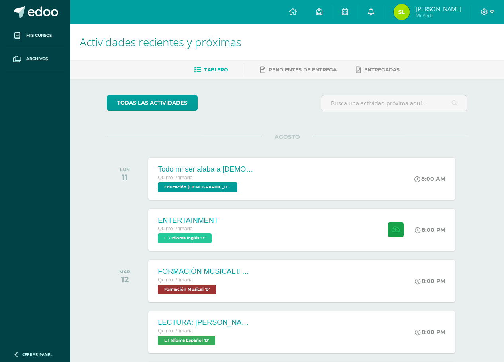
click at [367, 12] on link at bounding box center [371, 12] width 26 height 24
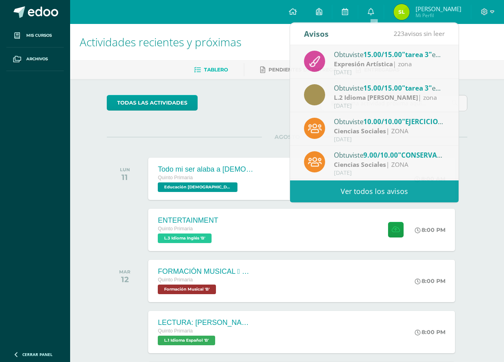
click at [213, 93] on div "todas las Actividades No tienes actividades Échale un vistazo a los demás perío…" at bounding box center [287, 292] width 393 height 426
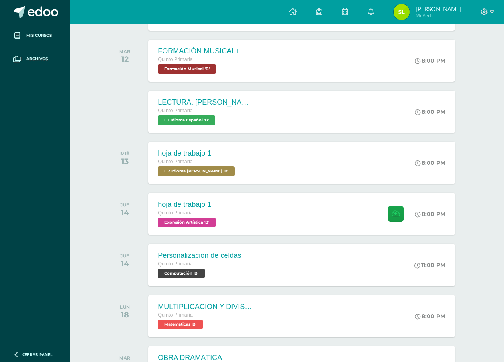
scroll to position [223, 0]
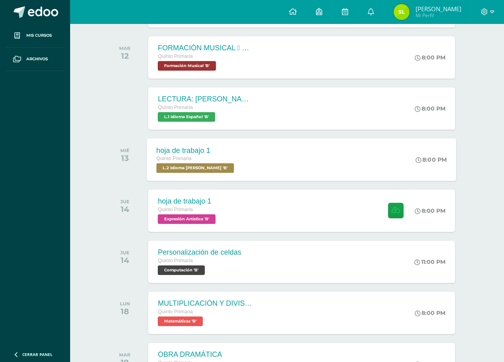
click at [315, 170] on div "hoja de trabajo 1 Quinto Primaria L.2 Idioma Maya Kaqchikel 'B' 8:00 PM hoja de…" at bounding box center [302, 159] width 310 height 43
click at [0, 0] on div "Cargando contenido" at bounding box center [0, 0] width 0 height 0
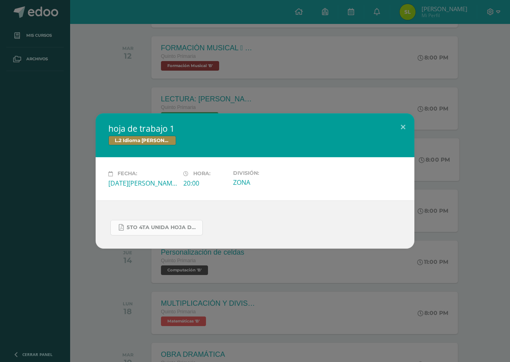
click at [155, 233] on link "5to 4ta unida hoja de trabajo kaqchikel.pdf" at bounding box center [156, 228] width 92 height 16
click at [383, 48] on div "hoja de trabajo 1 L.2 Idioma Maya Kaqchikel Fecha: Miércoles 13 de Agosto Hora:…" at bounding box center [255, 181] width 510 height 362
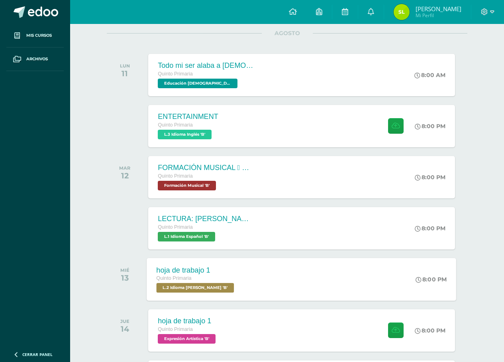
scroll to position [0, 0]
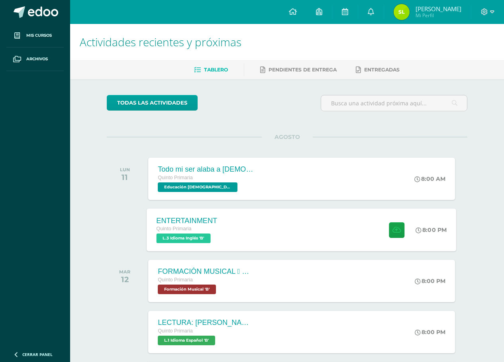
click at [306, 238] on div "ENTERTAINMENT Quinto Primaria L.3 Idioma Inglés 'B' 8:00 PM ENTERTAINMENT L.3 I…" at bounding box center [302, 229] width 310 height 43
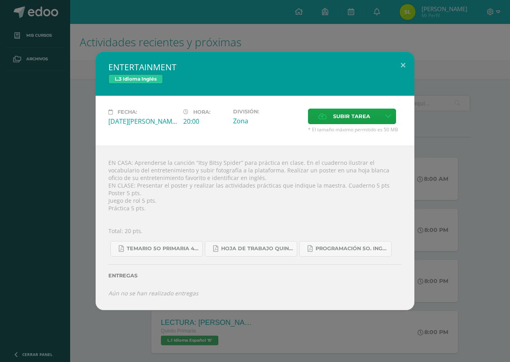
click at [484, 73] on div "ENTERTAINMENT L.3 Idioma Inglés Fecha: Lunes 11 de Agosto Hora: 20:00 División:…" at bounding box center [255, 181] width 504 height 258
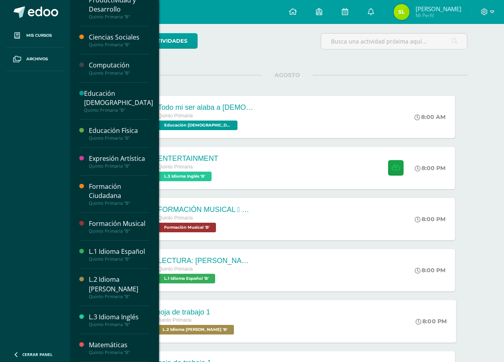
scroll to position [120, 0]
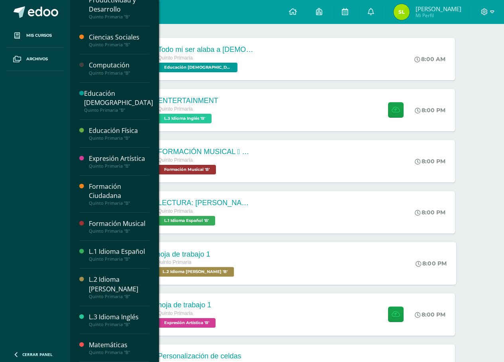
click at [122, 348] on div "Matemáticas" at bounding box center [119, 344] width 61 height 9
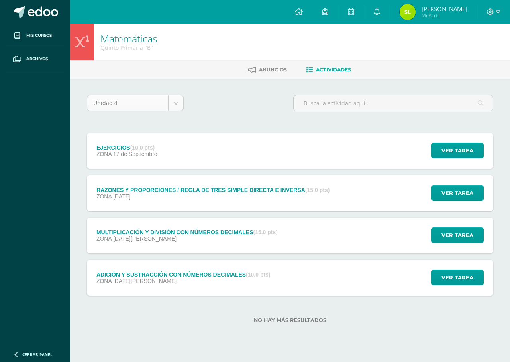
click at [176, 97] on body "Mis cursos Archivos Cerrar panel Ciencias Naturales Productividad y Desarrollo …" at bounding box center [255, 174] width 510 height 348
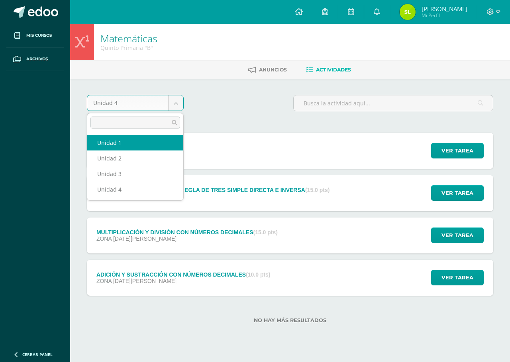
select select "Unidad 1"
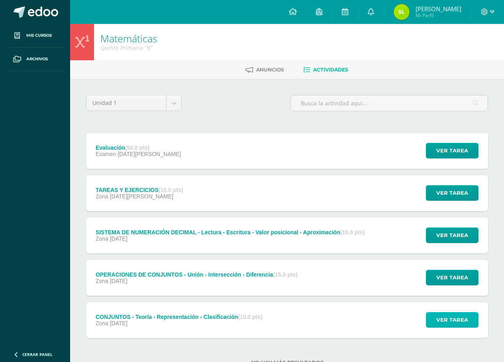
click at [458, 318] on span "Ver tarea" at bounding box center [453, 319] width 32 height 15
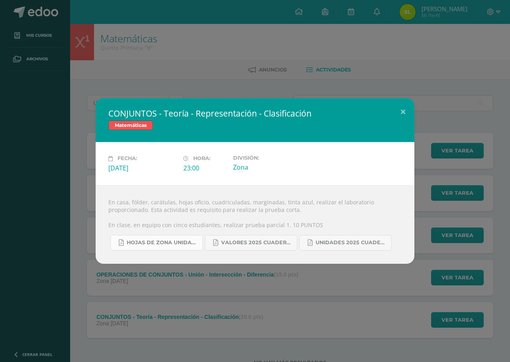
click at [185, 246] on span "HOJAS DE ZONA UNIDAD 1-2025 (1).pdf" at bounding box center [163, 242] width 72 height 6
